Goal: Task Accomplishment & Management: Manage account settings

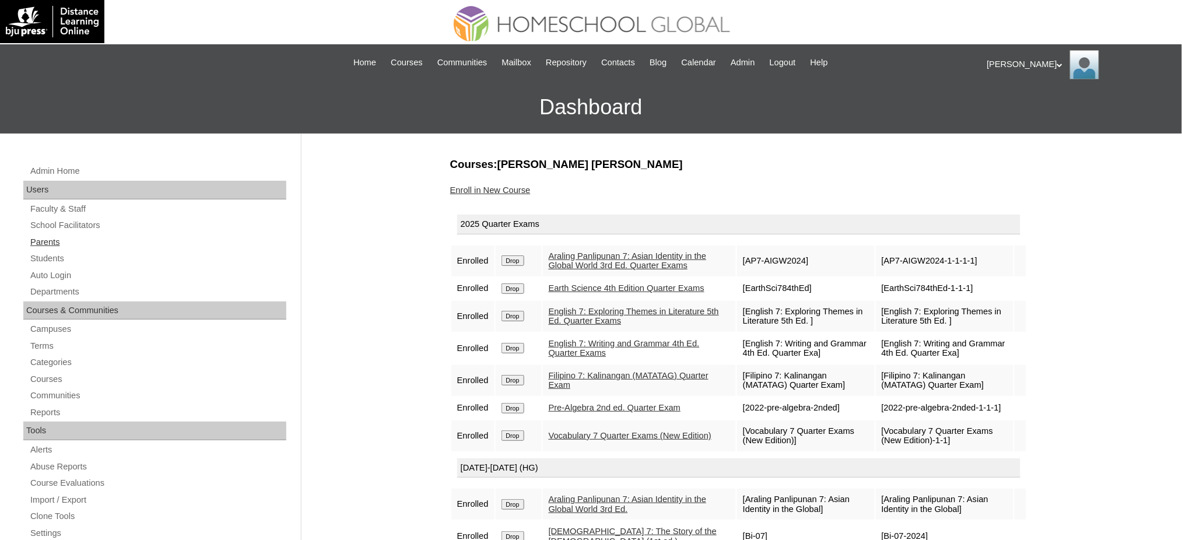
click at [50, 242] on link "Parents" at bounding box center [157, 242] width 257 height 15
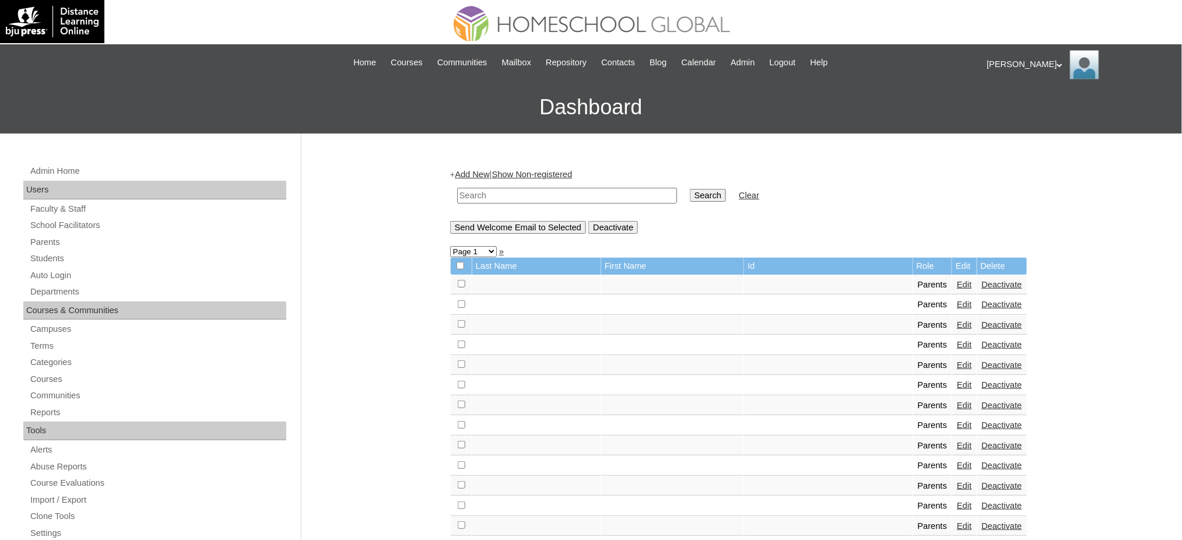
click at [489, 176] on link "Add New" at bounding box center [472, 174] width 34 height 9
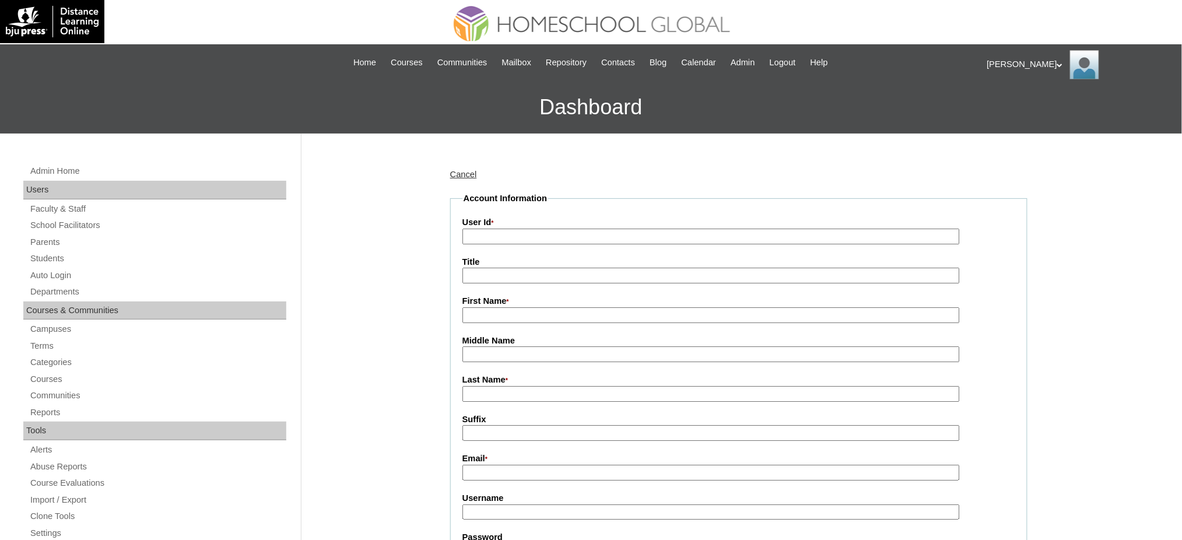
click at [457, 174] on link "Cancel" at bounding box center [463, 174] width 27 height 9
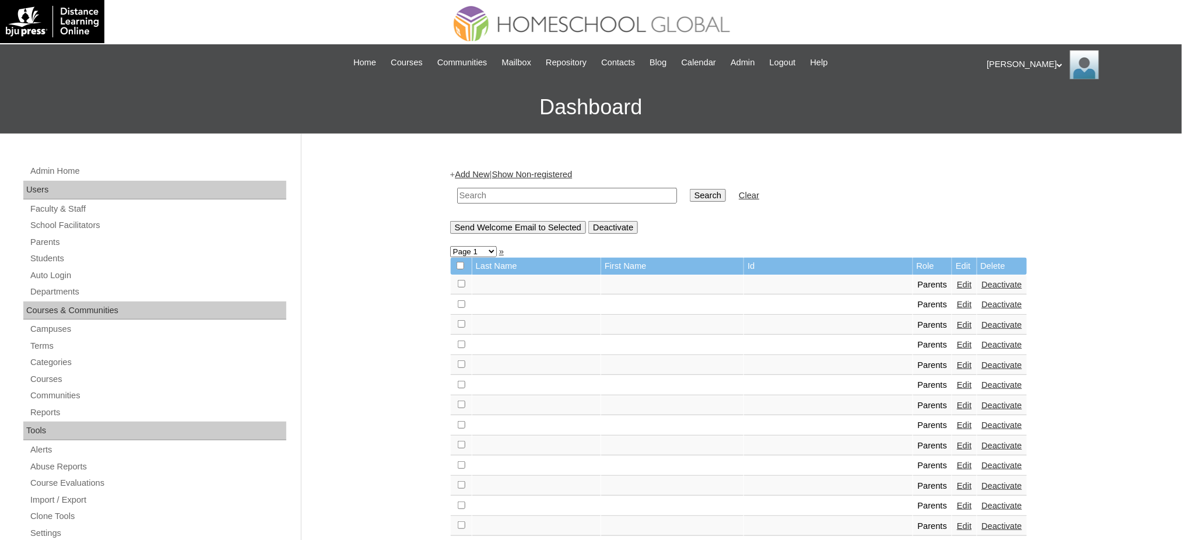
click at [557, 195] on input "text" at bounding box center [567, 196] width 220 height 16
paste input "techRmP060"
type input "techRmP060"
click at [36, 245] on link "Parents" at bounding box center [157, 242] width 257 height 15
drag, startPoint x: 0, startPoint y: 0, endPoint x: 544, endPoint y: 199, distance: 579.3
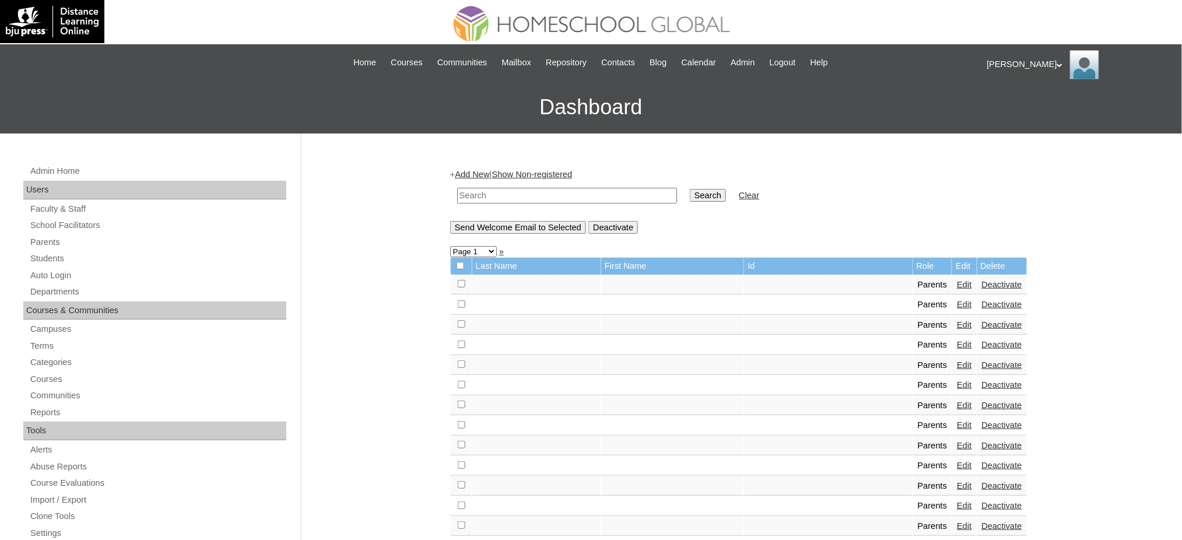
click at [544, 199] on input "text" at bounding box center [567, 196] width 220 height 16
paste input "MHS00078-TECHPH2023"
type input "MHS00078-TECHPH2023"
click at [690, 194] on input "Search" at bounding box center [708, 195] width 36 height 13
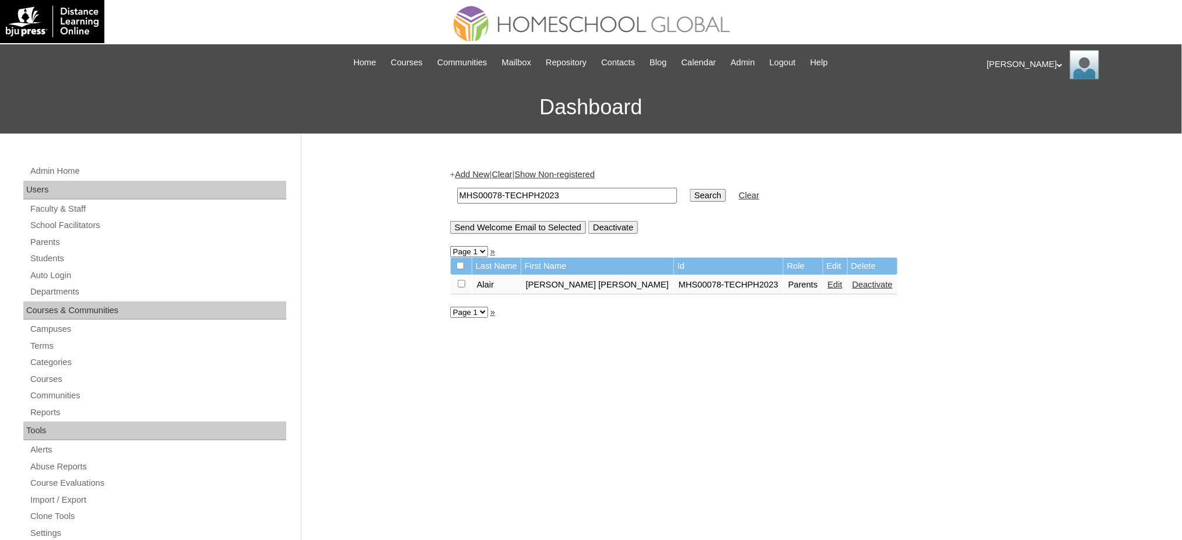
click at [828, 281] on link "Edit" at bounding box center [835, 284] width 15 height 9
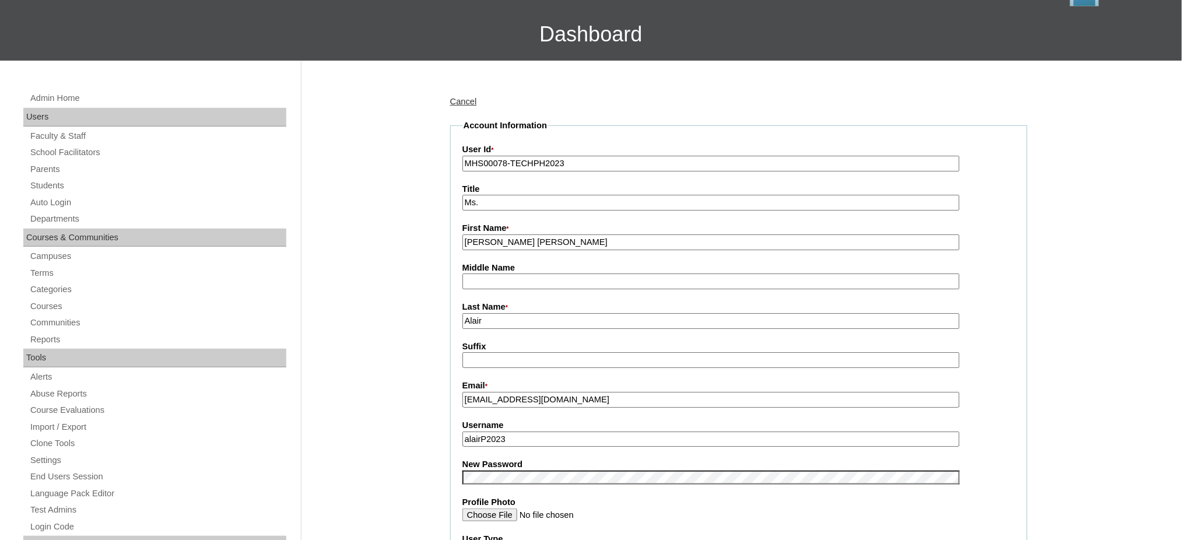
scroll to position [78, 0]
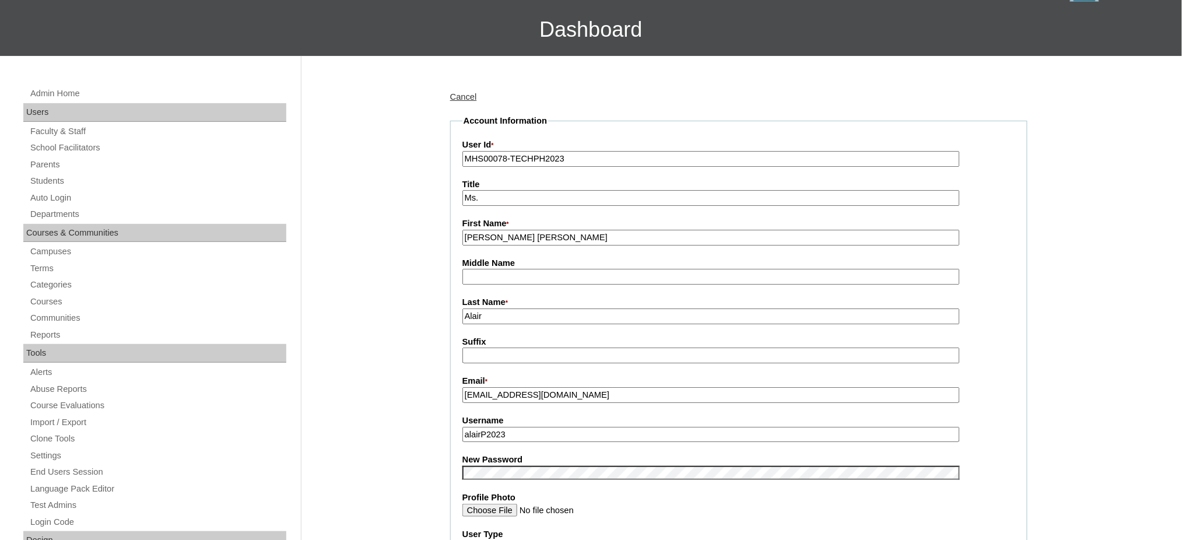
click at [496, 432] on input "alairP2023" at bounding box center [710, 435] width 497 height 16
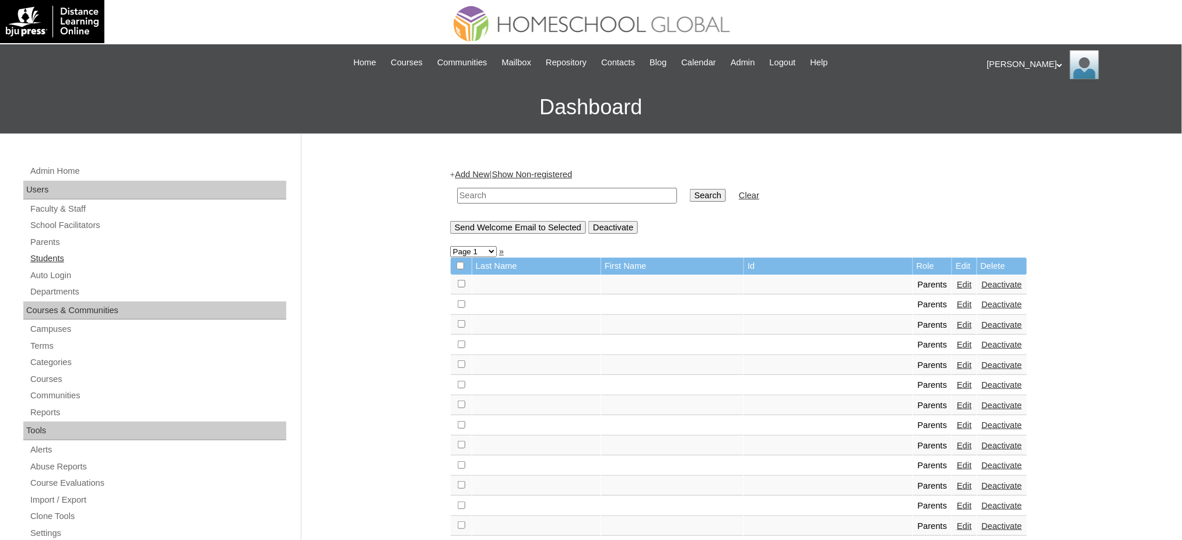
click at [59, 258] on link "Students" at bounding box center [157, 258] width 257 height 15
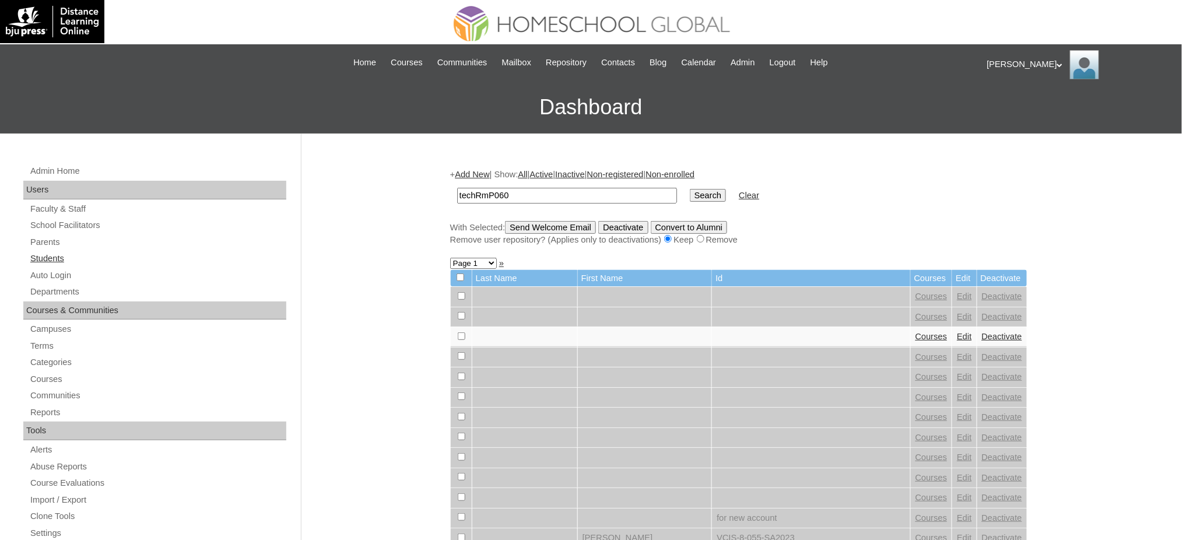
type input "techRmP060"
click at [48, 262] on link "Students" at bounding box center [157, 258] width 257 height 15
paste input "MHS0098-TECHPH2023"
type input "MHS0098-TECHPH2023"
click at [690, 195] on input "Search" at bounding box center [708, 195] width 36 height 13
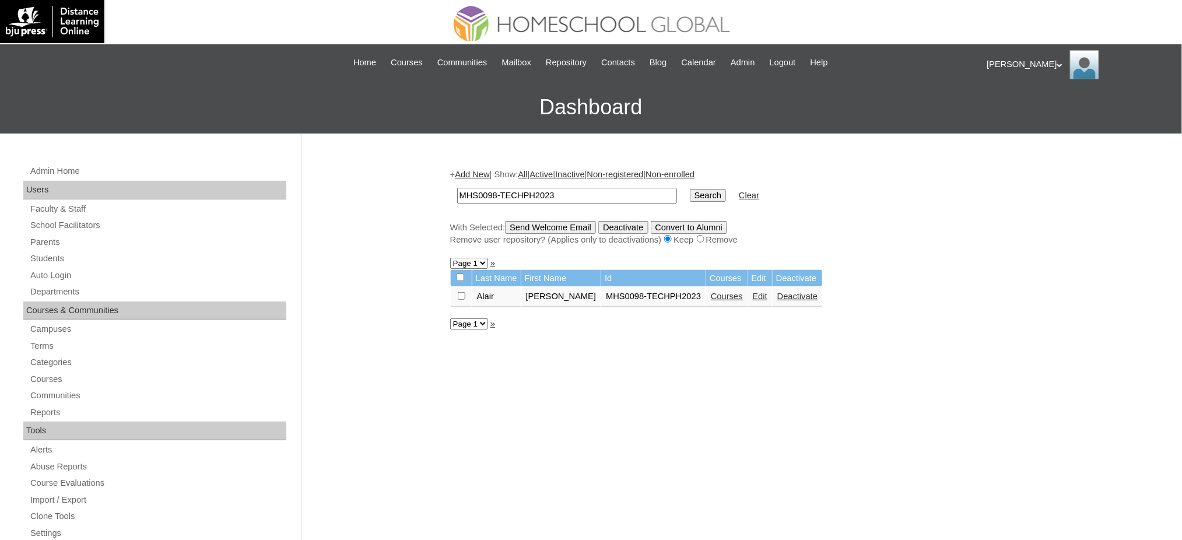
click at [759, 293] on link "Edit" at bounding box center [760, 296] width 15 height 9
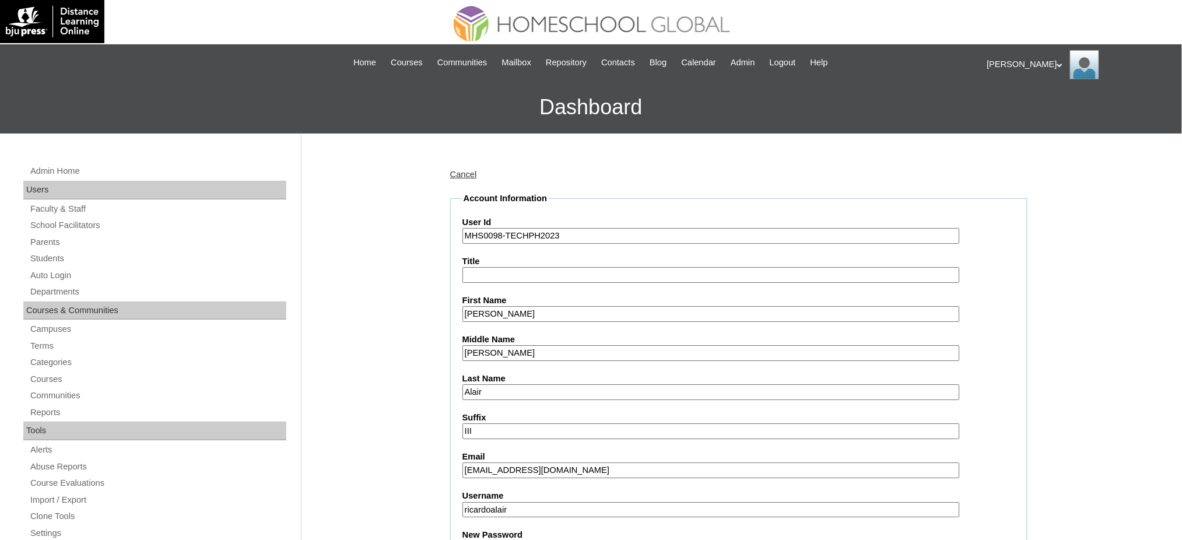
scroll to position [233, 0]
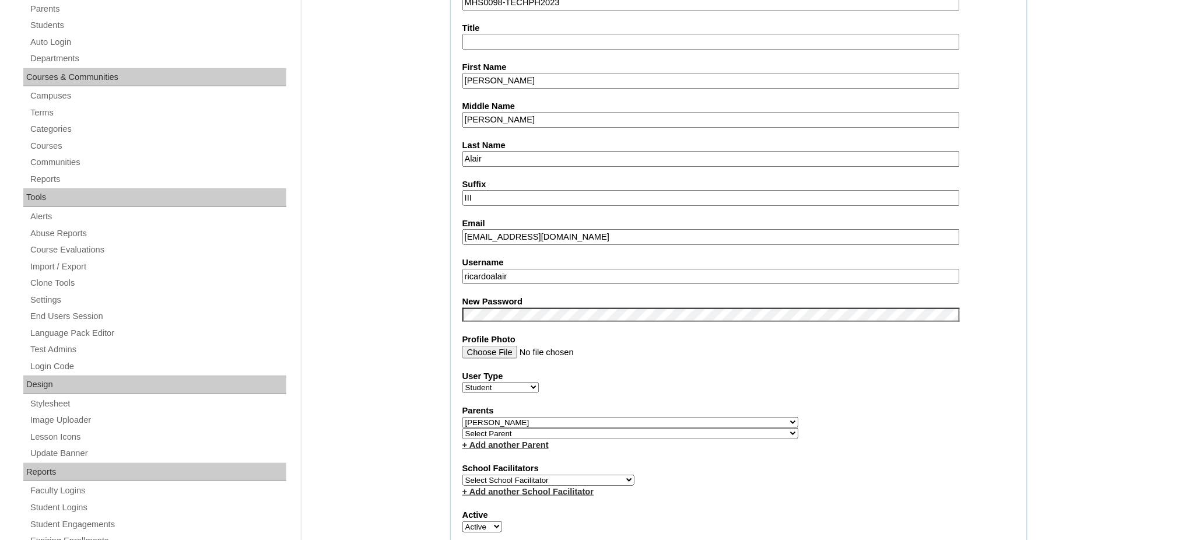
click at [511, 270] on input "ricardoalair" at bounding box center [710, 277] width 497 height 16
click at [524, 78] on input "Ricardo Manuel III" at bounding box center [710, 81] width 497 height 16
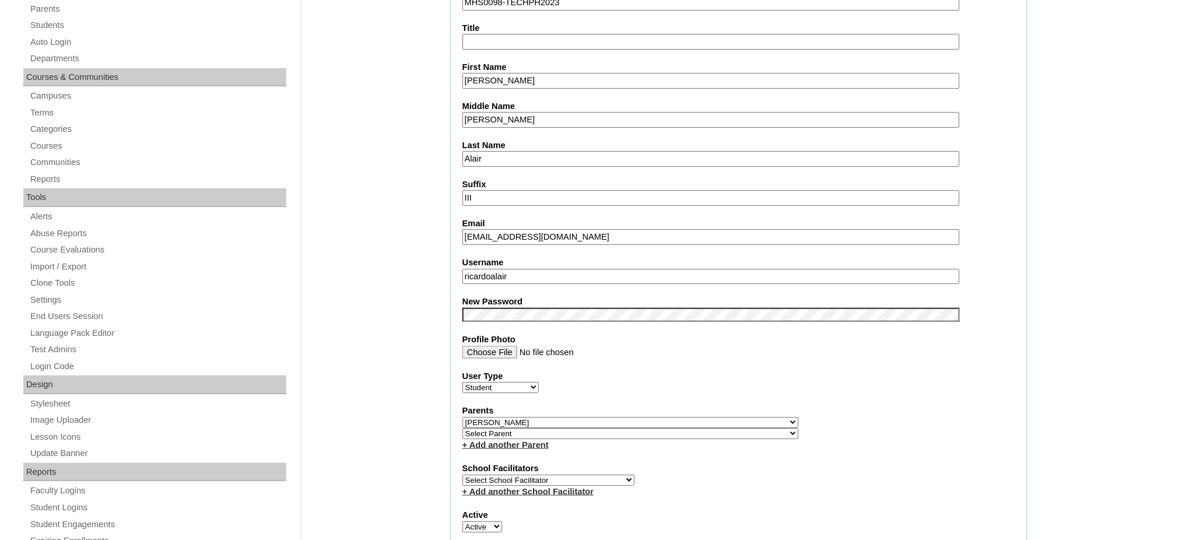
click at [524, 78] on input "Ricardo Manuel III" at bounding box center [710, 81] width 497 height 16
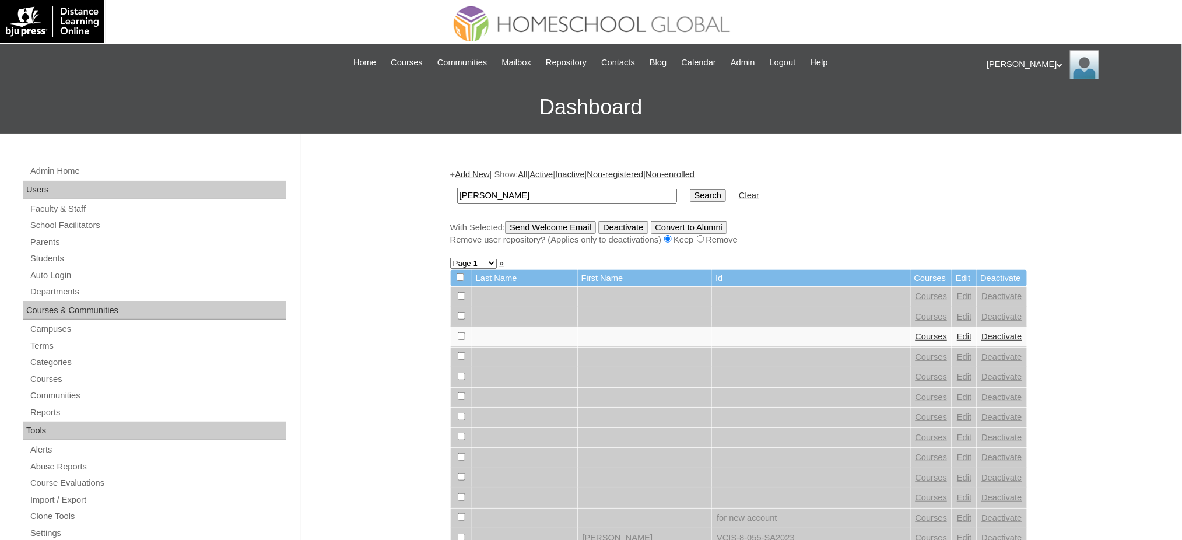
type input "Ricardo Manuel III"
click at [690, 196] on input "Search" at bounding box center [708, 195] width 36 height 13
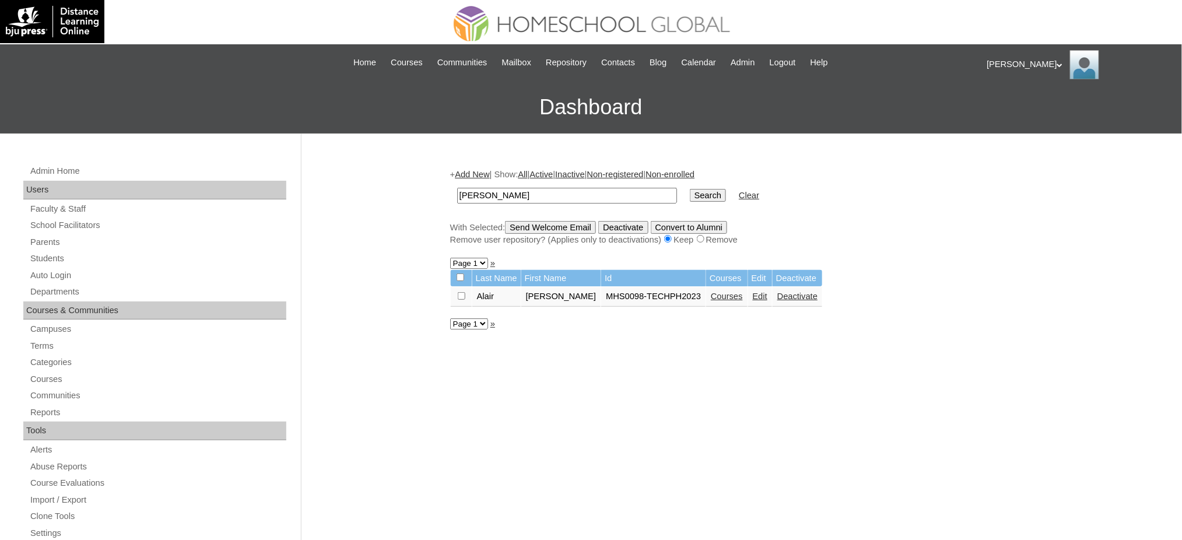
click at [738, 294] on link "Courses" at bounding box center [727, 296] width 32 height 9
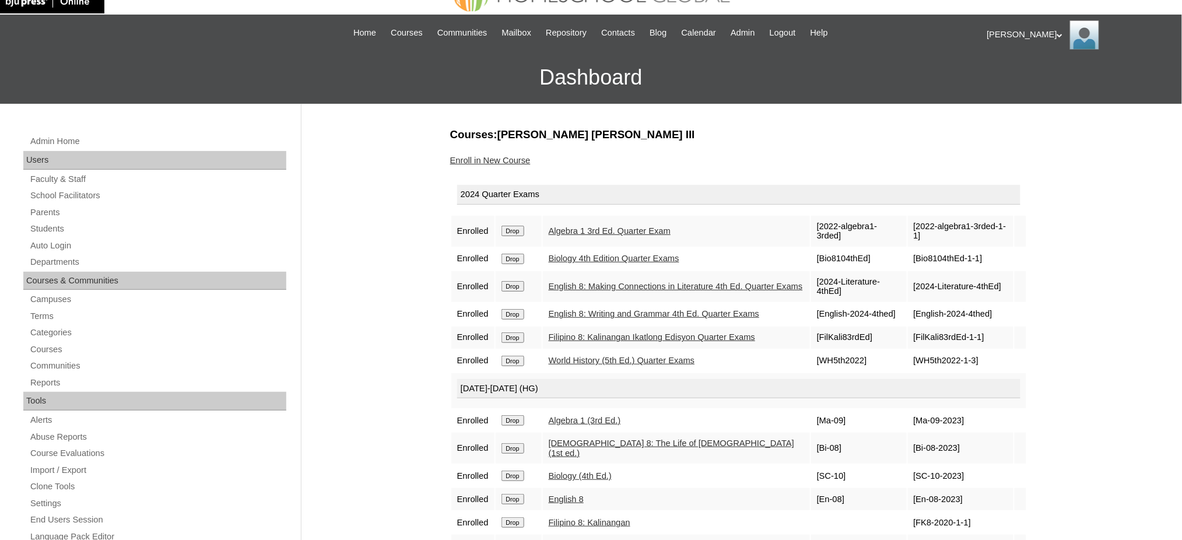
scroll to position [78, 0]
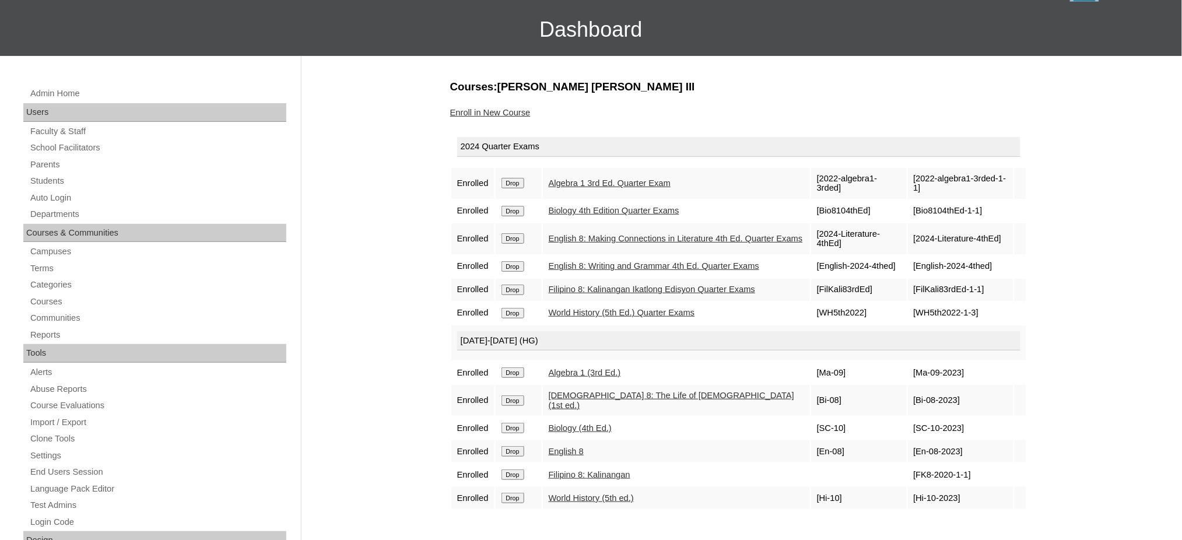
click at [509, 181] on input "Drop" at bounding box center [512, 183] width 23 height 10
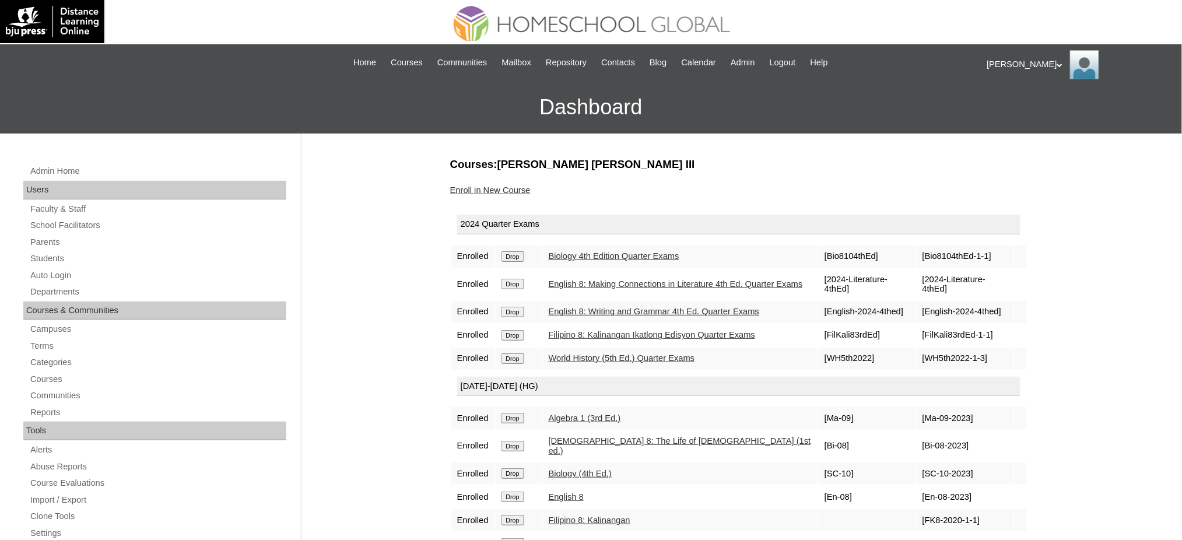
click at [522, 253] on input "Drop" at bounding box center [512, 256] width 23 height 10
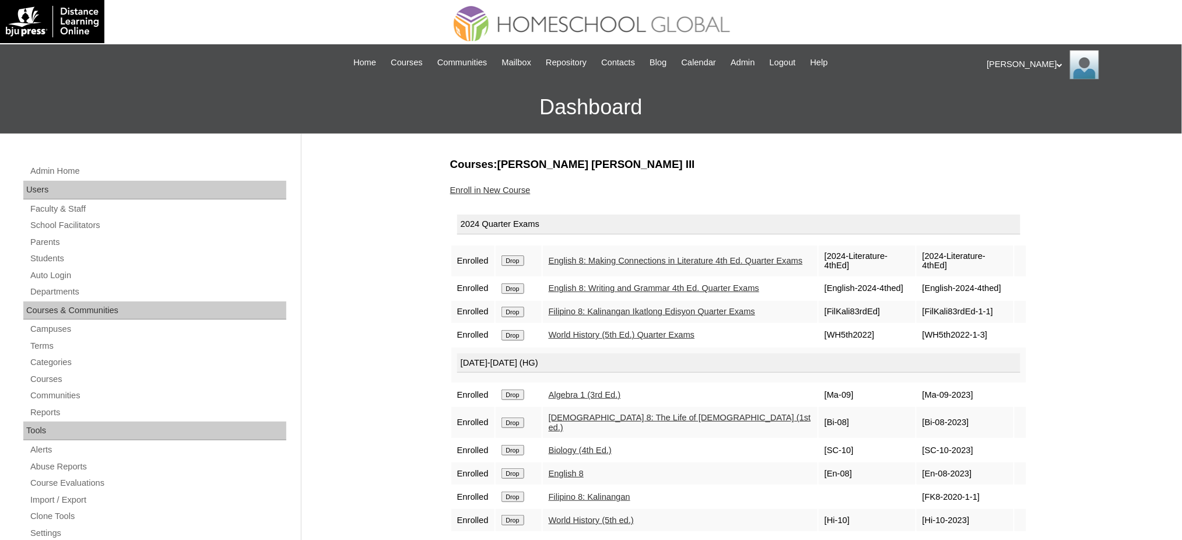
click at [515, 255] on input "Drop" at bounding box center [512, 260] width 23 height 10
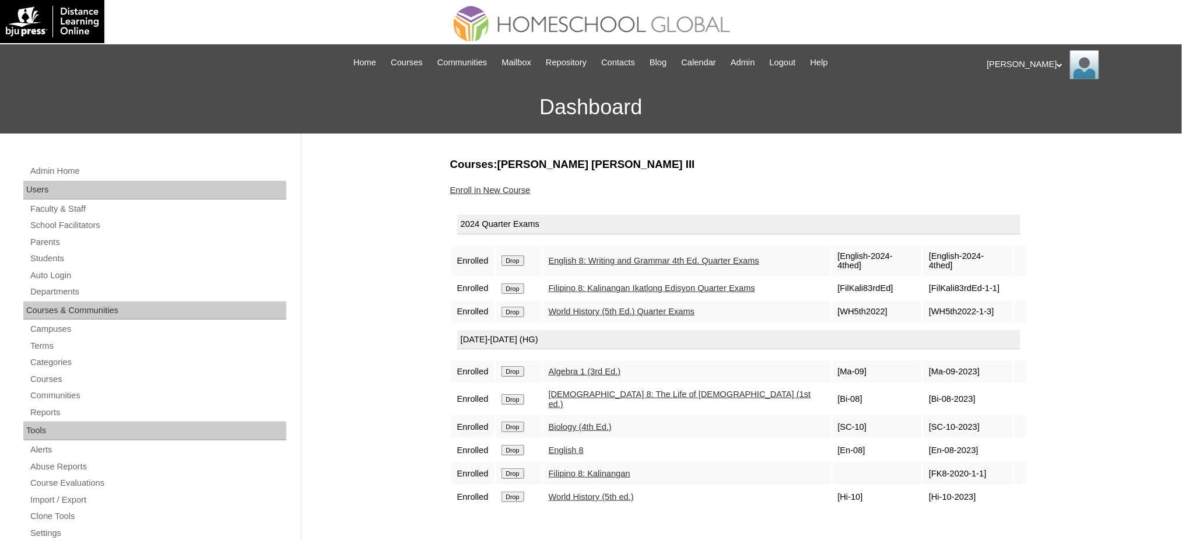
click at [518, 255] on input "Drop" at bounding box center [512, 260] width 23 height 10
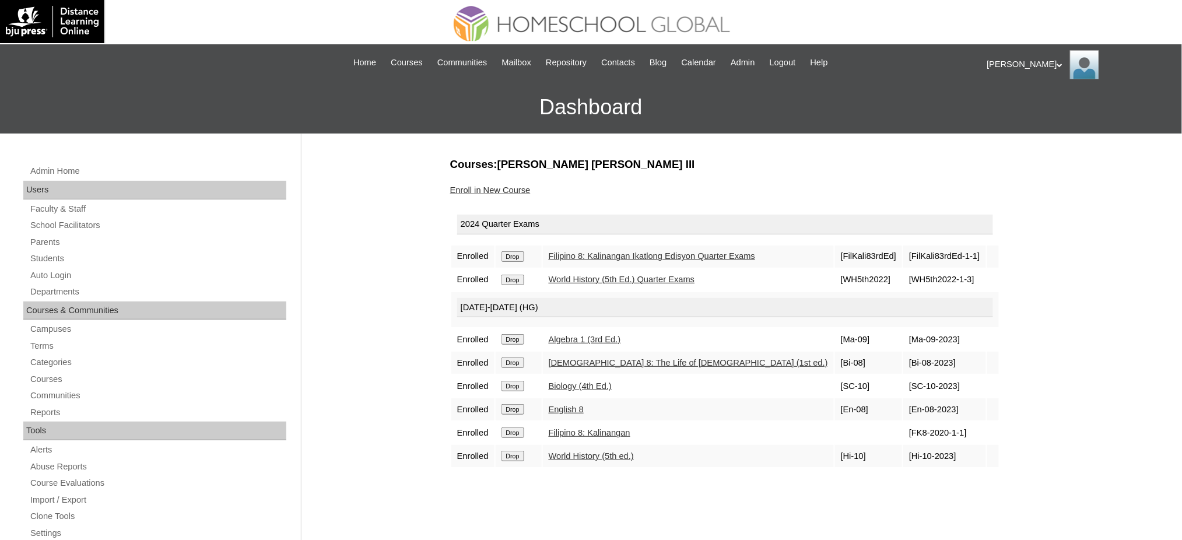
click at [508, 256] on input "Drop" at bounding box center [512, 256] width 23 height 10
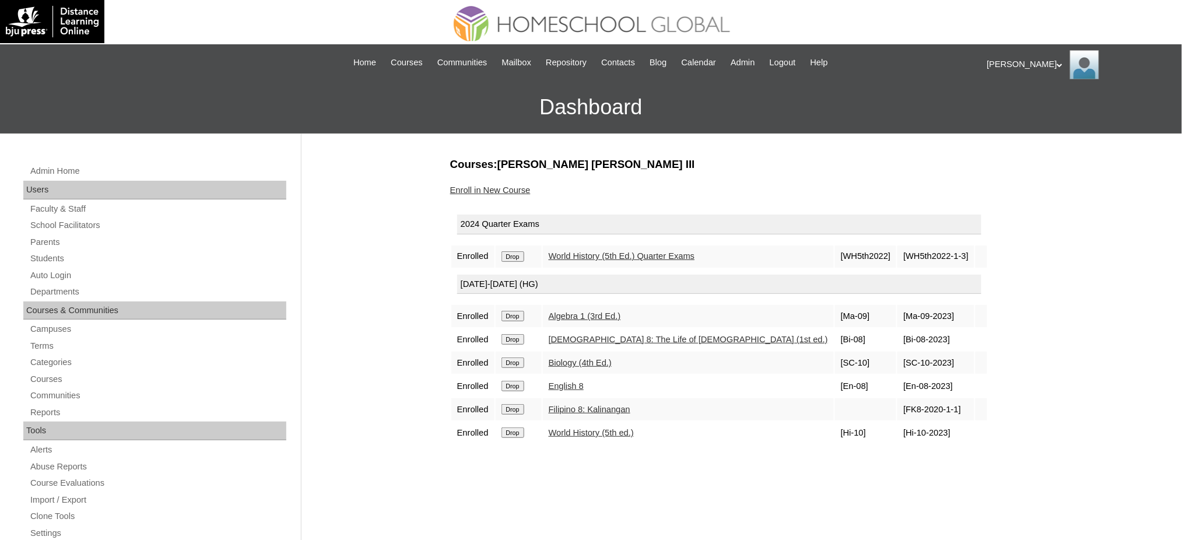
click at [513, 251] on input "Drop" at bounding box center [512, 256] width 23 height 10
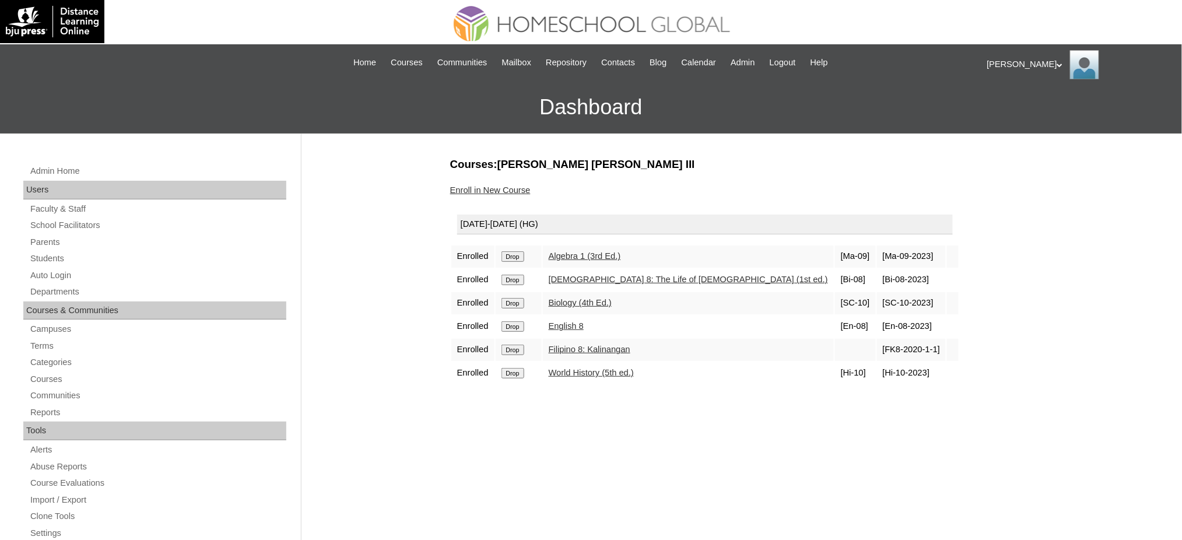
click at [521, 252] on input "Drop" at bounding box center [512, 256] width 23 height 10
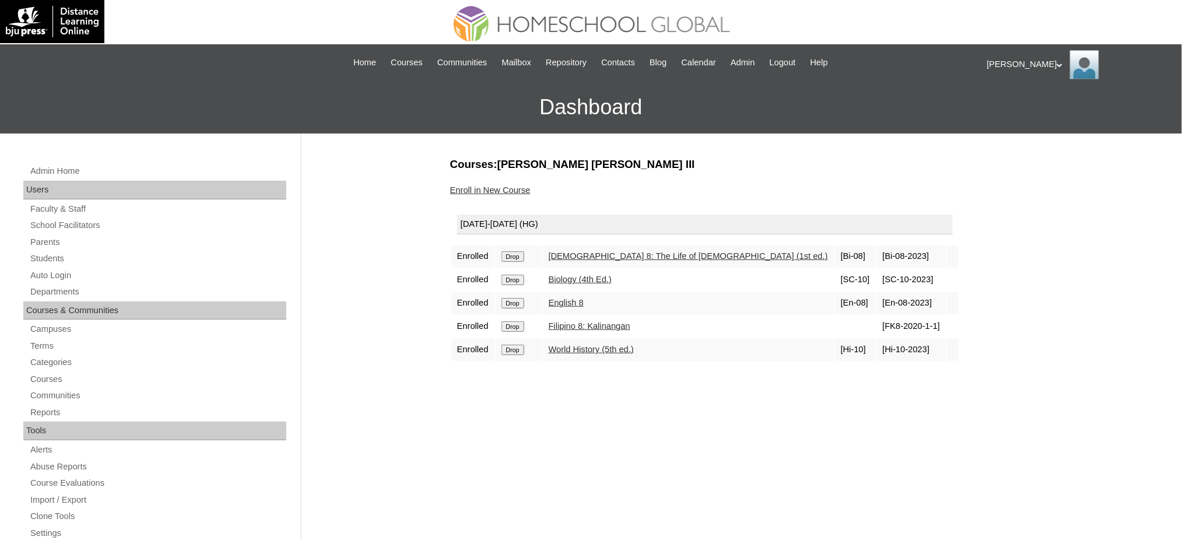
click at [508, 256] on input "Drop" at bounding box center [512, 256] width 23 height 10
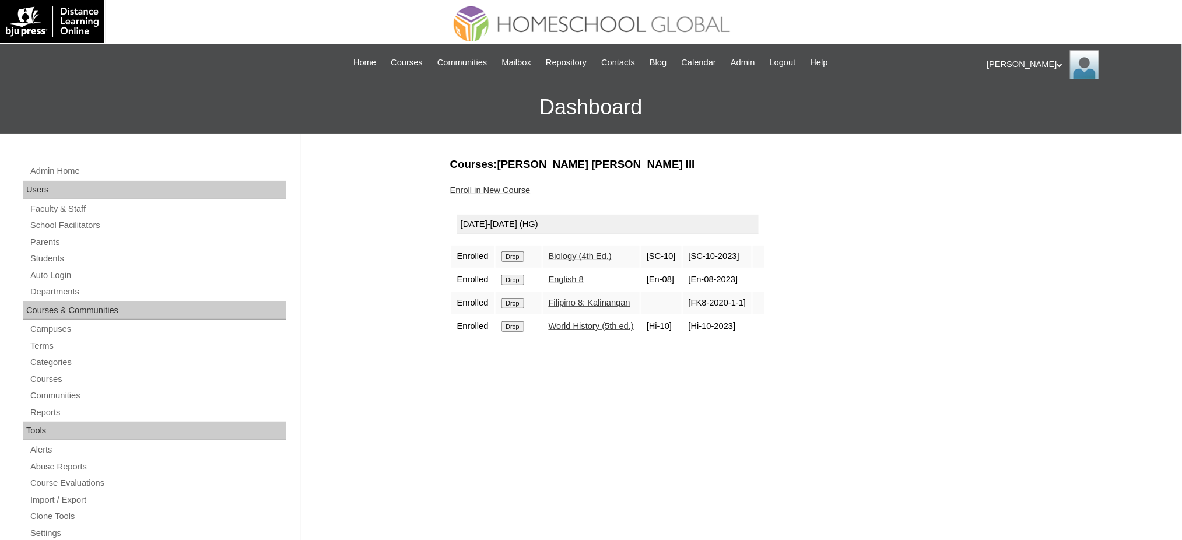
click at [517, 255] on input "Drop" at bounding box center [512, 256] width 23 height 10
click at [520, 256] on input "Drop" at bounding box center [512, 256] width 23 height 10
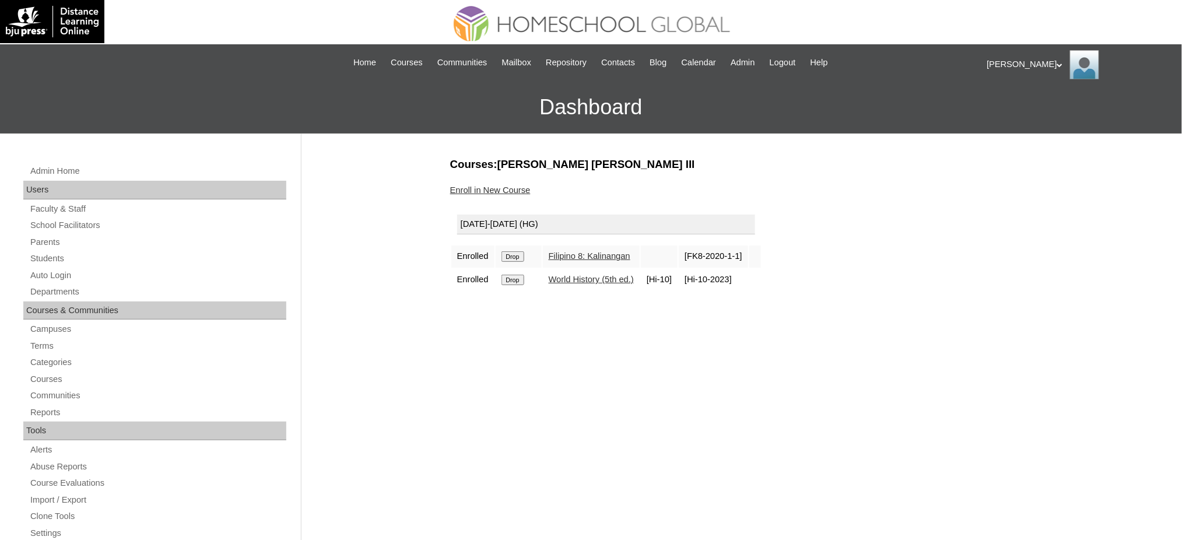
click at [515, 255] on input "Drop" at bounding box center [512, 256] width 23 height 10
click at [524, 258] on input "Drop" at bounding box center [512, 256] width 23 height 10
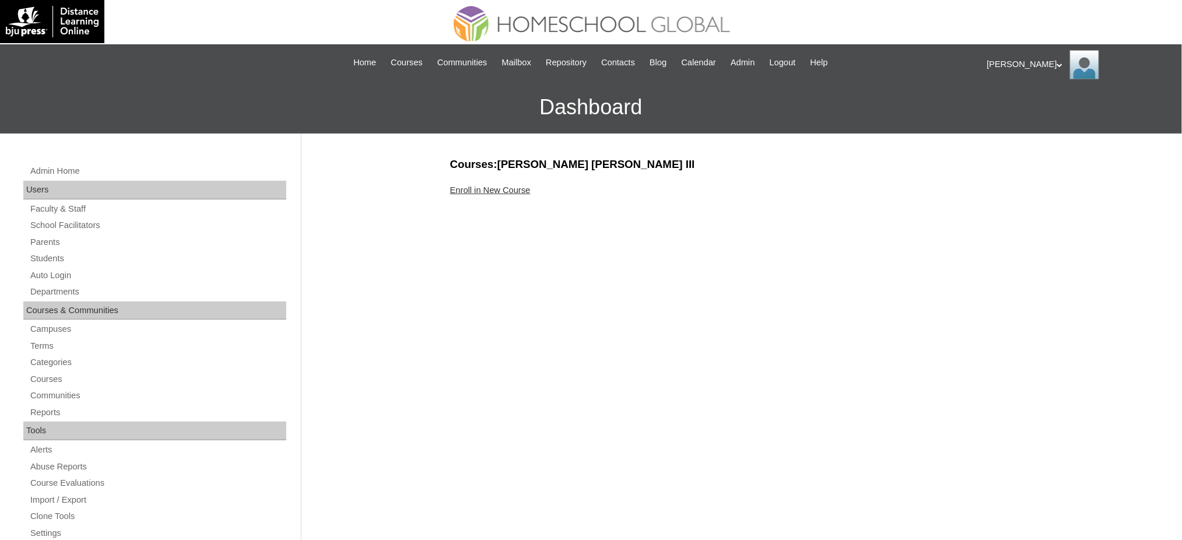
click at [499, 192] on link "Enroll in New Course" at bounding box center [490, 189] width 80 height 9
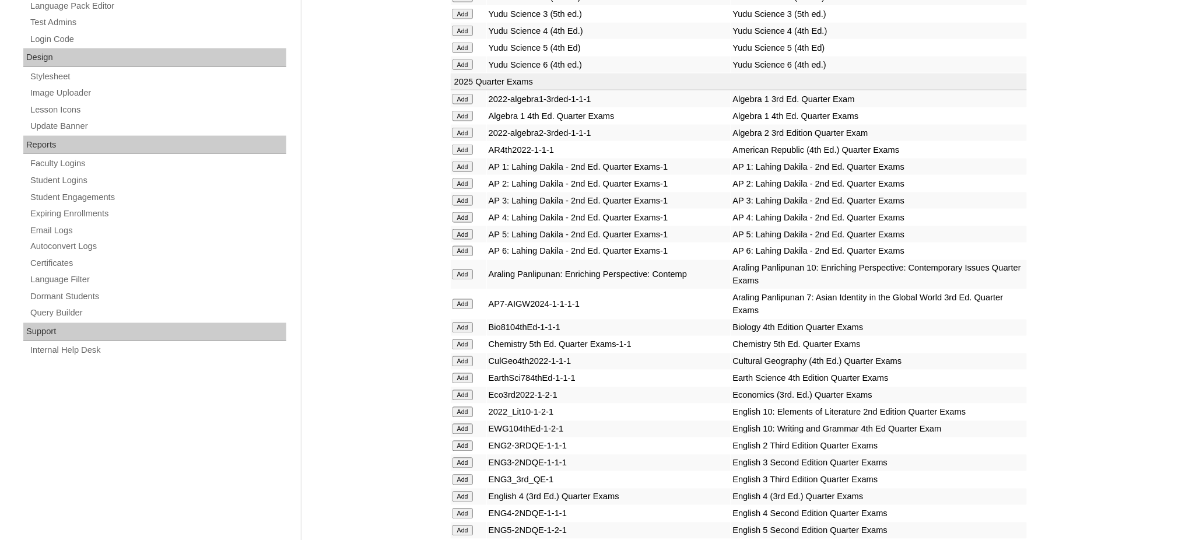
scroll to position [622, 0]
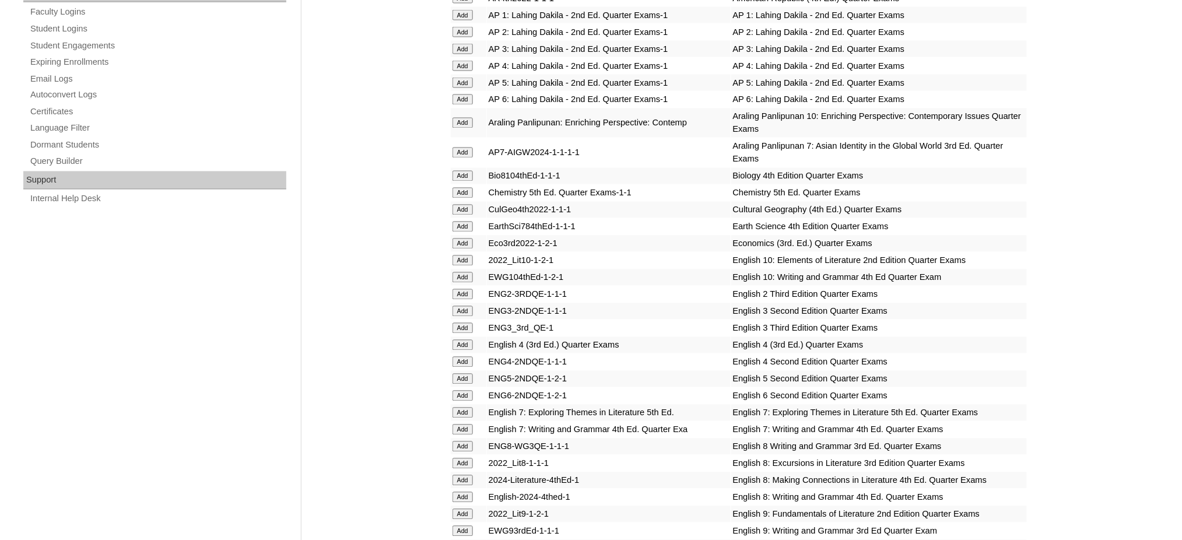
scroll to position [777, 0]
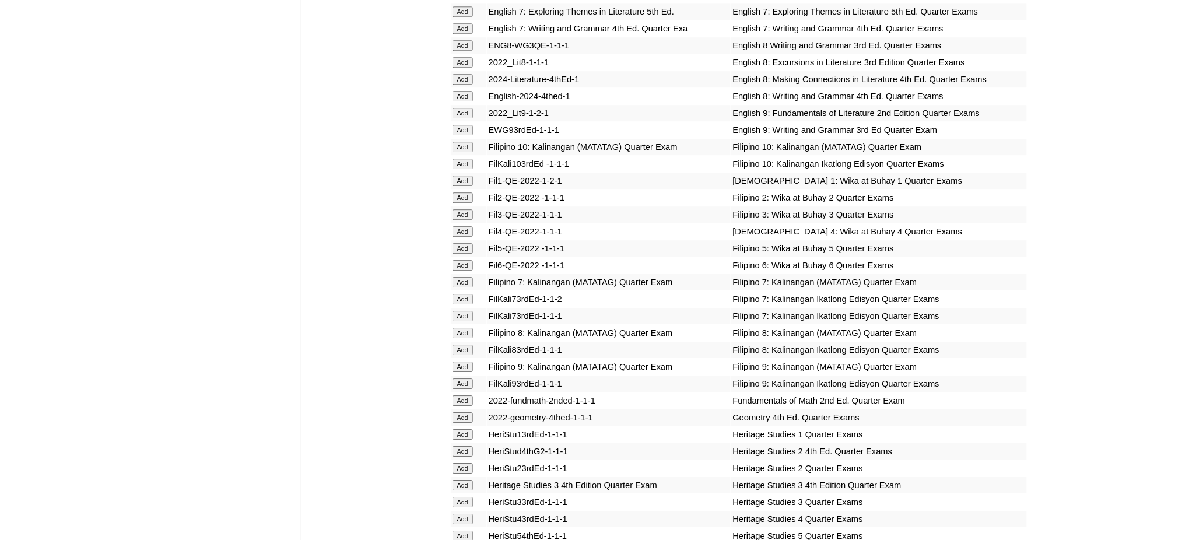
scroll to position [1166, 0]
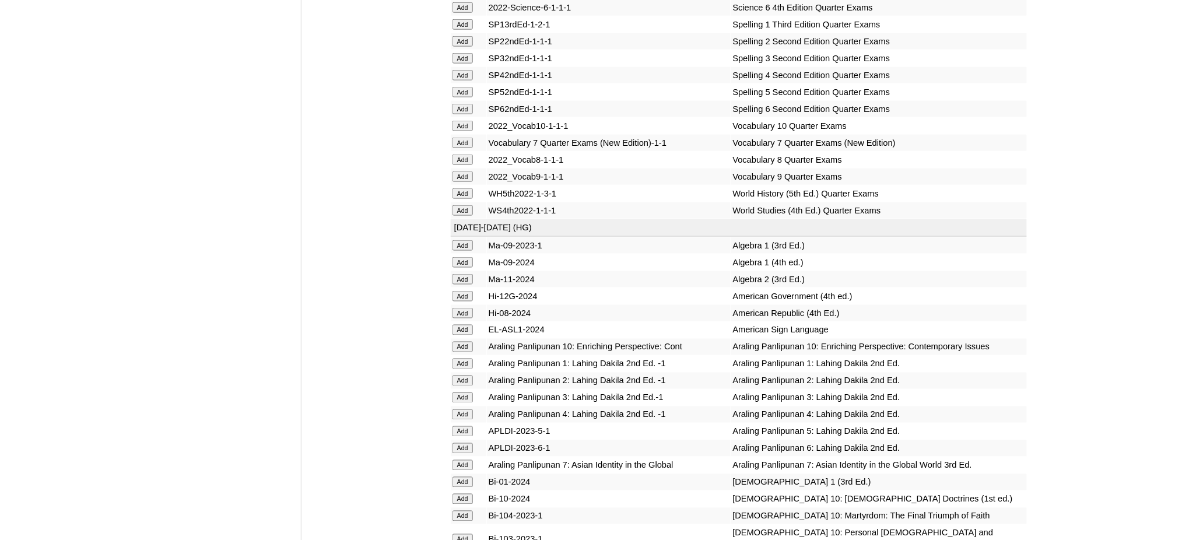
scroll to position [2099, 0]
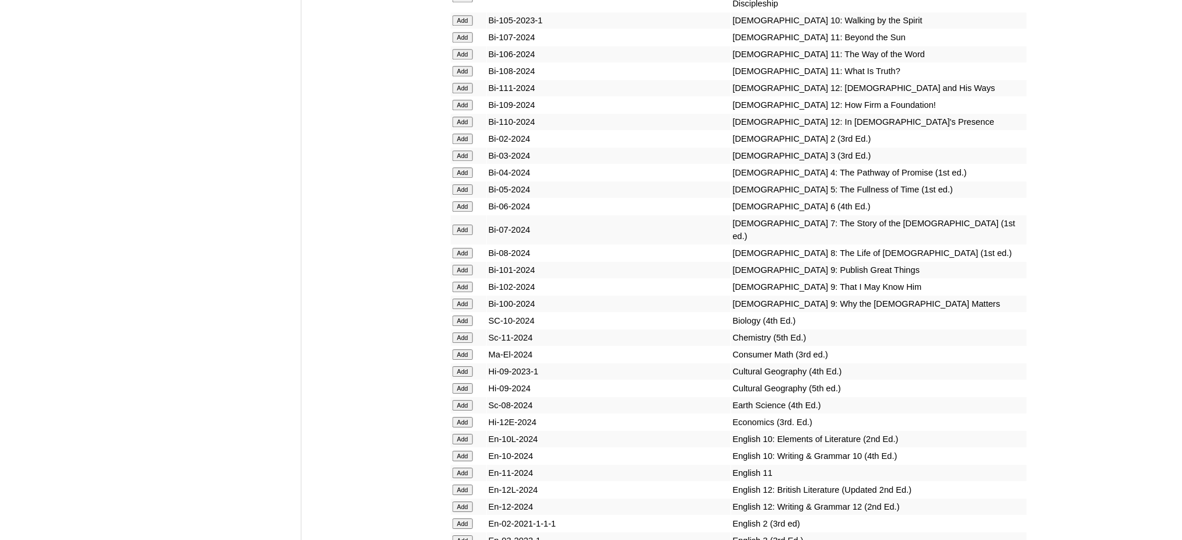
scroll to position [2643, 0]
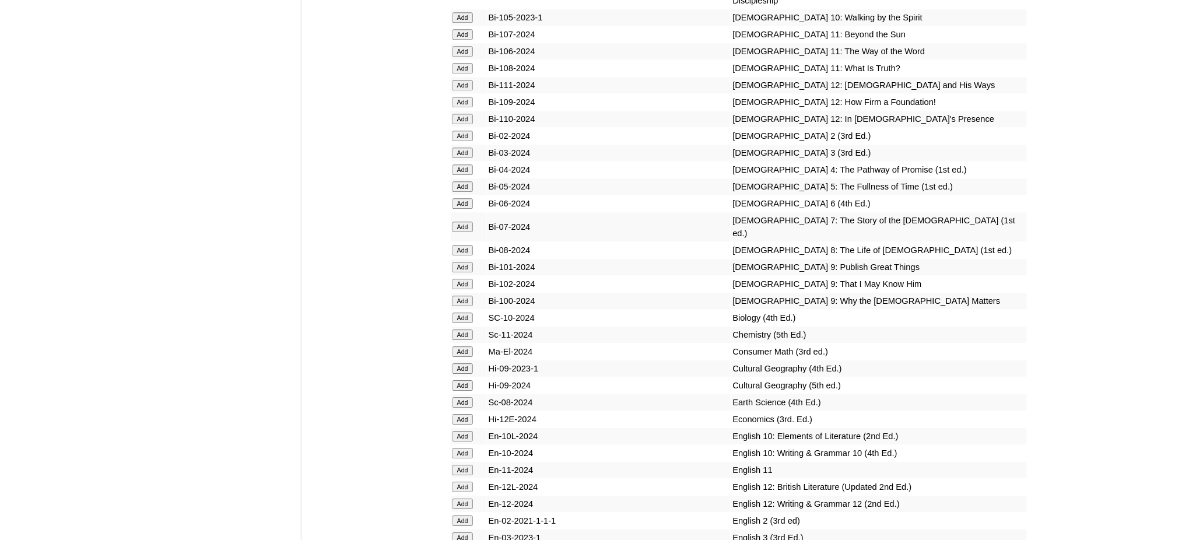
click at [458, 293] on td "Add" at bounding box center [469, 301] width 36 height 16
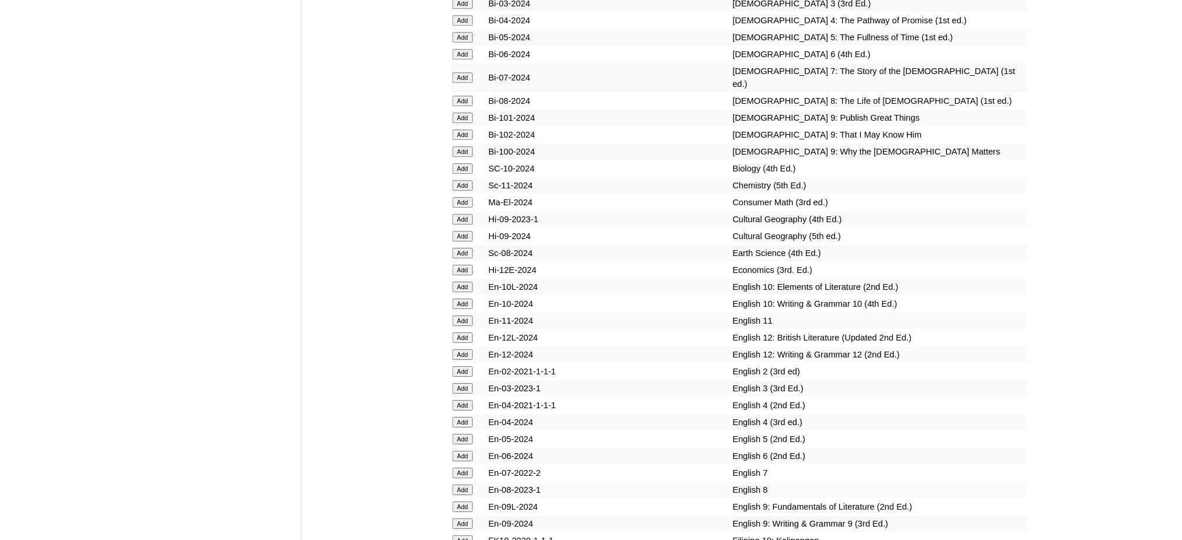
scroll to position [2799, 0]
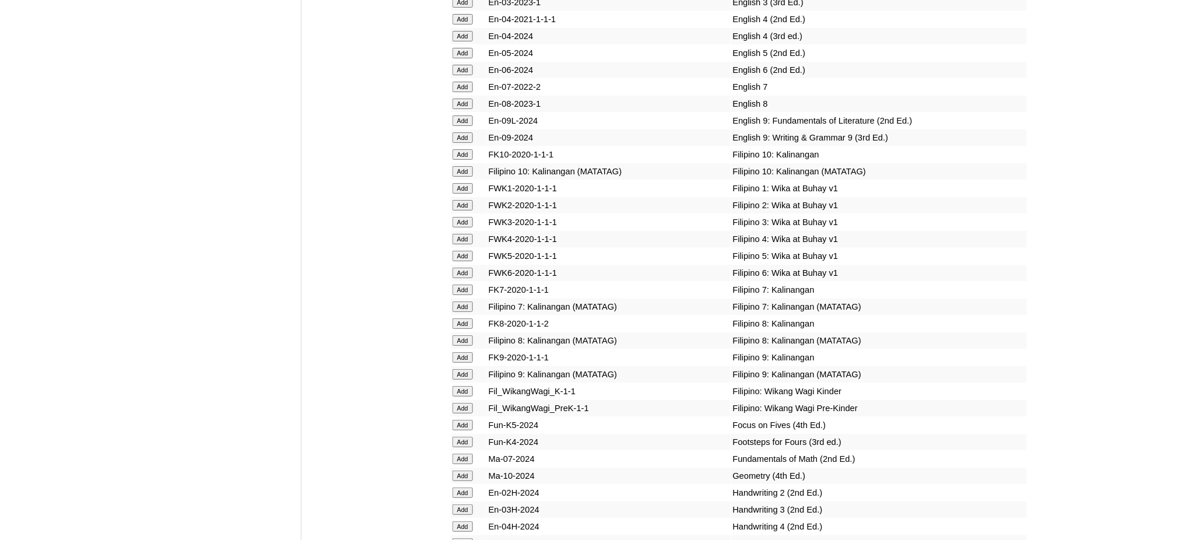
scroll to position [3187, 0]
